Goal: Information Seeking & Learning: Learn about a topic

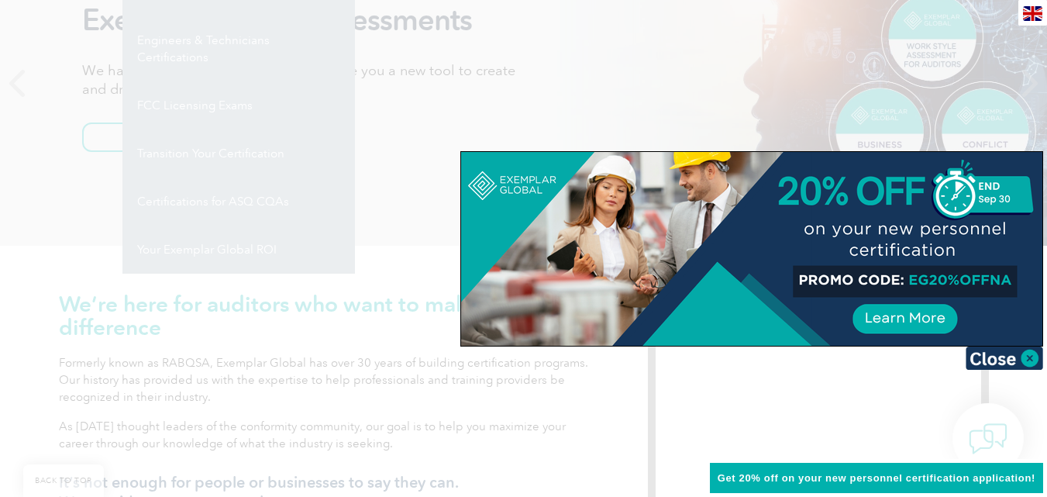
scroll to position [233, 0]
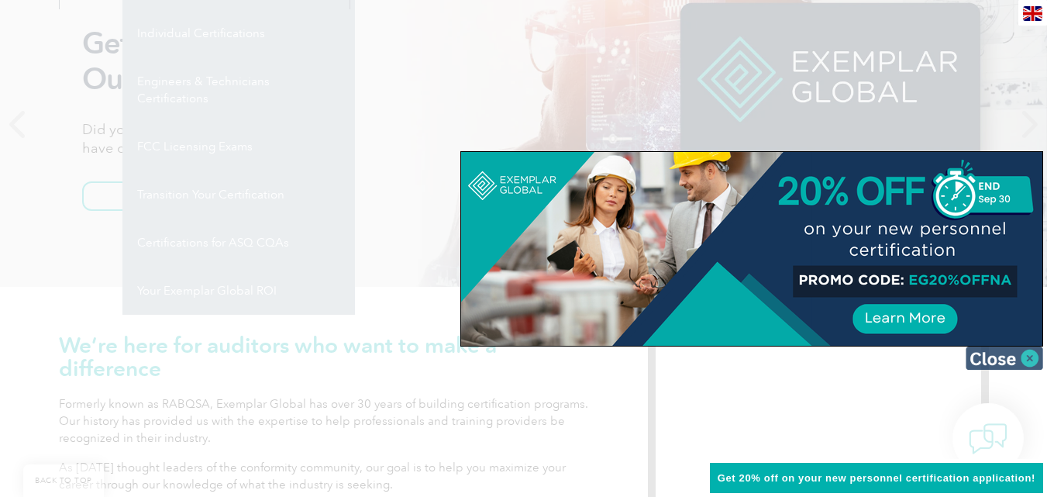
click at [1036, 357] on img at bounding box center [1005, 358] width 78 height 23
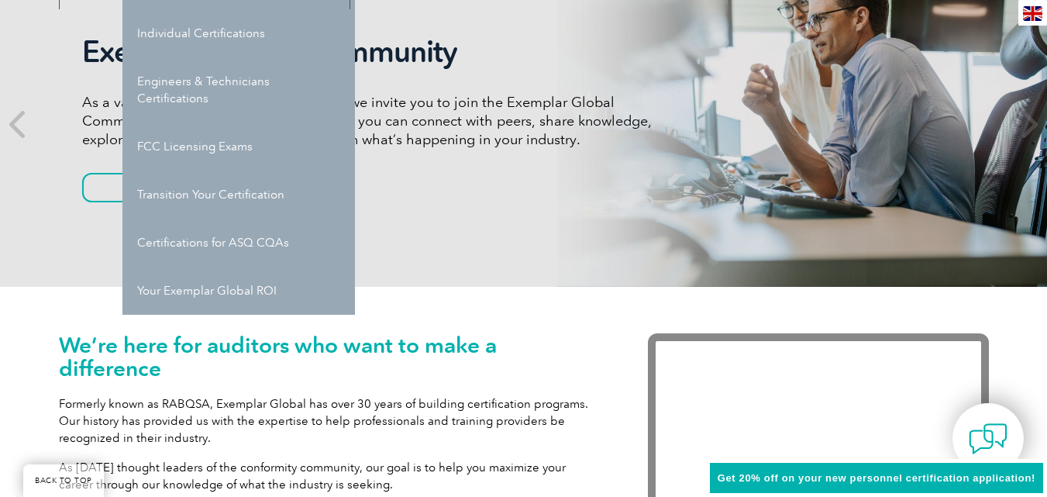
click at [462, 323] on div "We’re here for auditors who want to make a difference Formerly known as RABQSA,…" at bounding box center [524, 453] width 930 height 332
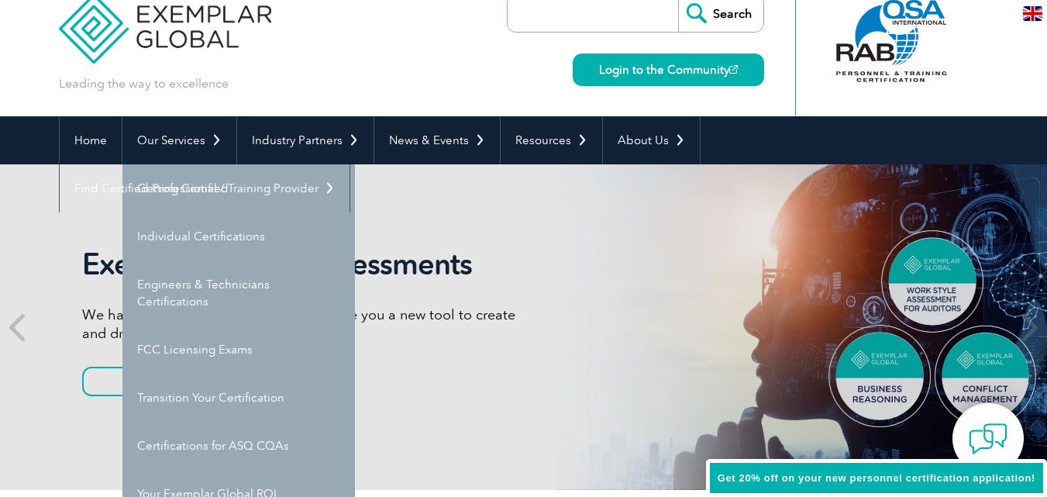
scroll to position [0, 0]
